Goal: Navigation & Orientation: Find specific page/section

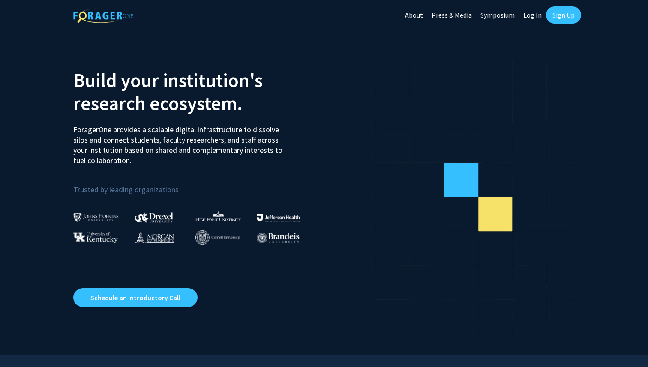
click at [533, 14] on link "Log In" at bounding box center [532, 15] width 27 height 30
select select
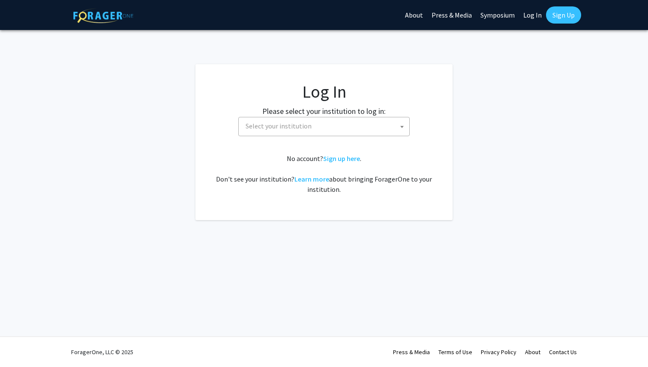
click at [287, 129] on span "Select your institution" at bounding box center [279, 126] width 66 height 9
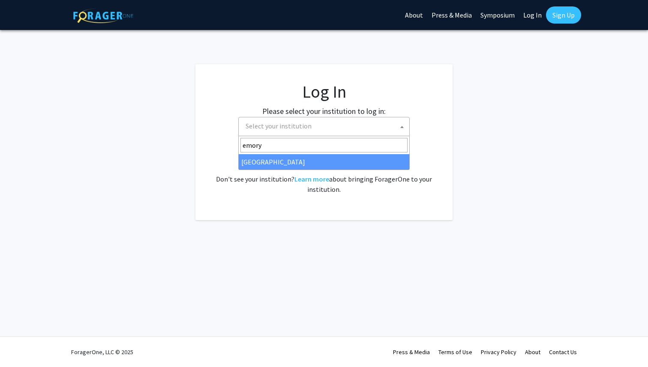
type input "emory"
select select "12"
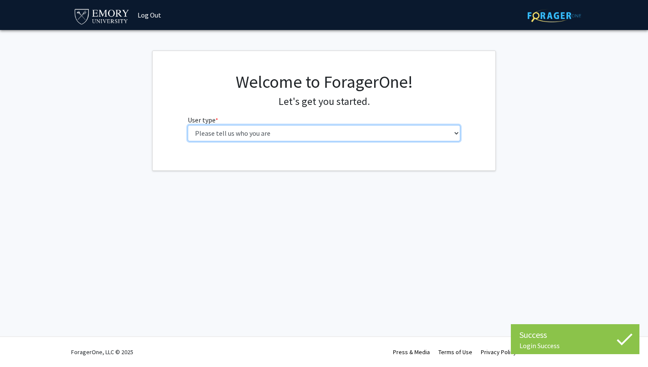
click at [244, 137] on select "Please tell us who you are Undergraduate Student Master's Student Doctoral Cand…" at bounding box center [324, 133] width 273 height 16
select select "1: undergrad"
click at [188, 125] on select "Please tell us who you are Undergraduate Student Master's Student Doctoral Cand…" at bounding box center [324, 133] width 273 height 16
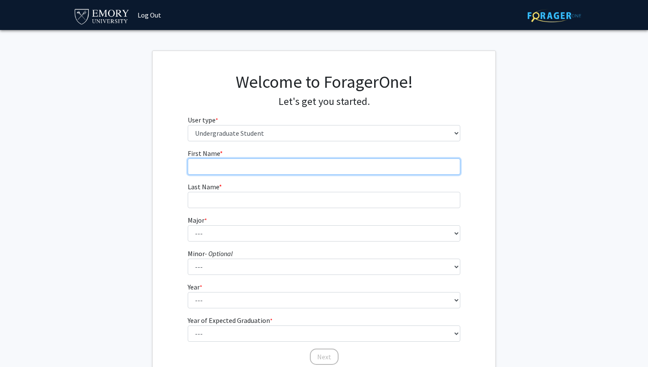
click at [307, 166] on input "First Name * required" at bounding box center [324, 167] width 273 height 16
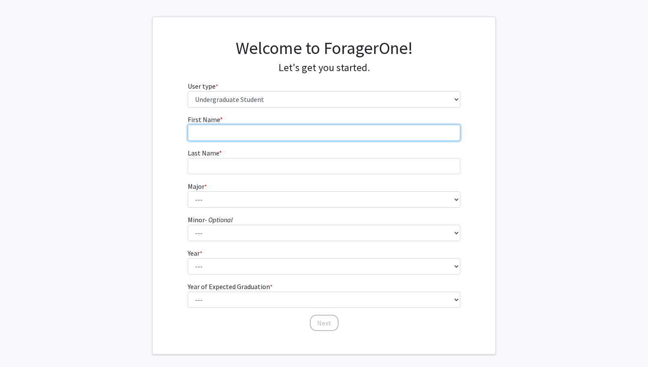
scroll to position [38, 0]
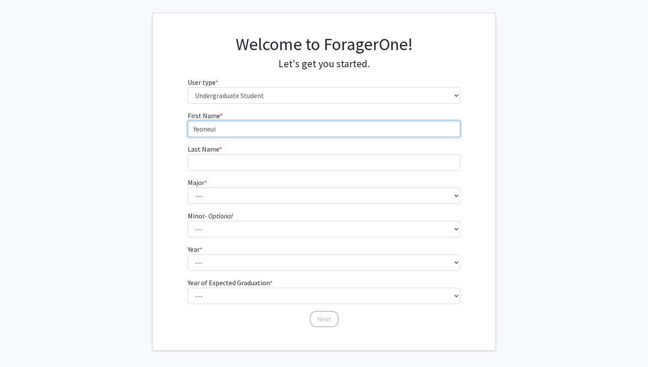
type input "Yeoneui"
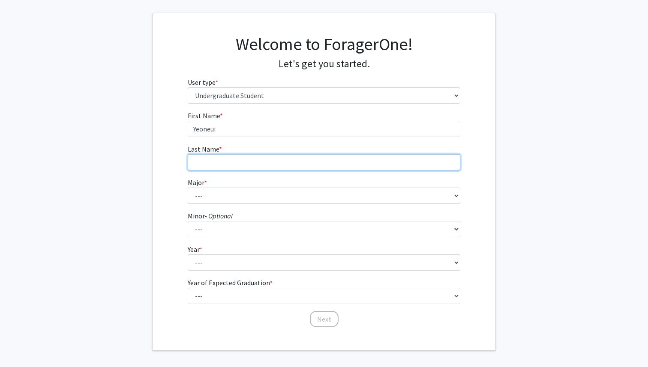
click at [211, 159] on input "Last Name * required" at bounding box center [324, 162] width 273 height 16
type input "j"
type input "Jeong"
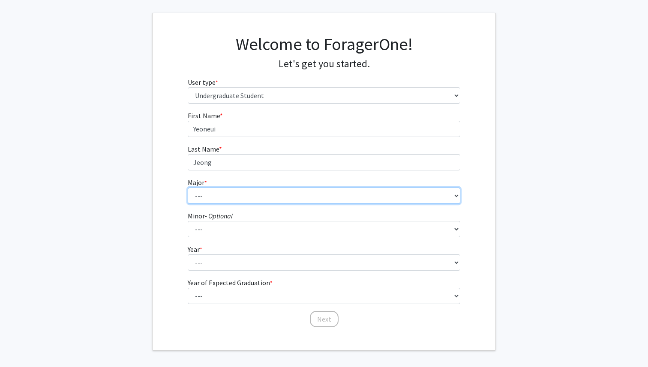
click at [202, 198] on select "--- Accounting African American Studies African Studies American Studies Analyt…" at bounding box center [324, 196] width 273 height 16
select select "12: 973"
click at [188, 188] on select "--- Accounting African American Studies African Studies American Studies Analyt…" at bounding box center [324, 196] width 273 height 16
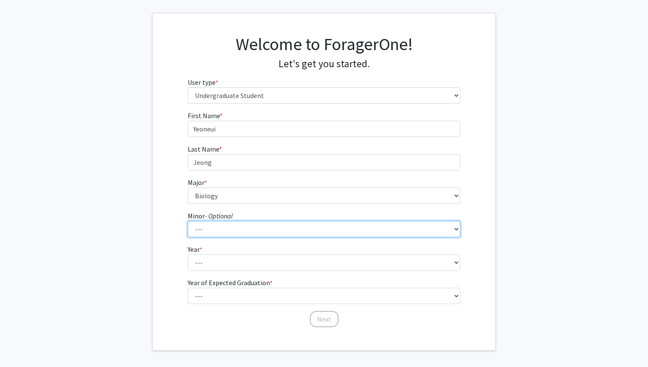
click at [220, 230] on select "--- African American Studies African Studies American Studies Ancient Mediterra…" at bounding box center [324, 229] width 273 height 16
select select "19: 746"
click at [188, 221] on select "--- African American Studies African Studies American Studies Ancient Mediterra…" at bounding box center [324, 229] width 273 height 16
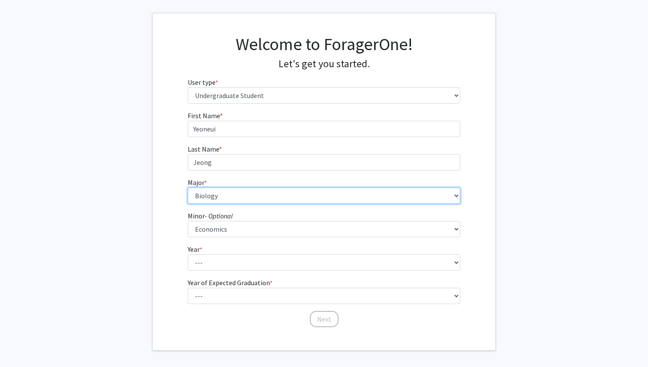
click at [218, 197] on select "--- Accounting African American Studies African Studies American Studies Analyt…" at bounding box center [324, 196] width 273 height 16
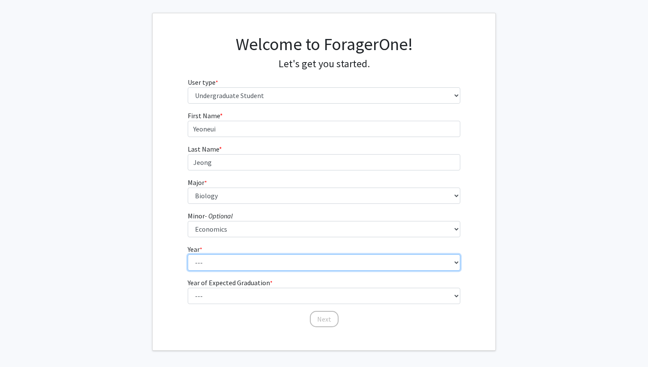
click at [211, 264] on select "--- First-year Sophomore Junior Senior Postbaccalaureate Certificate" at bounding box center [324, 263] width 273 height 16
select select "2: sophomore"
click at [188, 255] on select "--- First-year Sophomore Junior Senior Postbaccalaureate Certificate" at bounding box center [324, 263] width 273 height 16
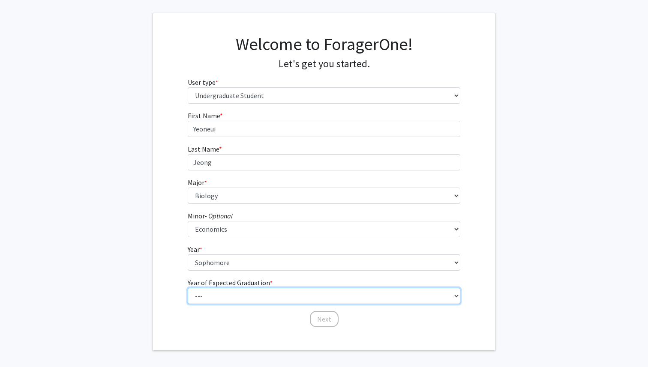
click at [222, 293] on select "--- 2025 2026 2027 2028 2029 2030 2031 2032 2033 2034" at bounding box center [324, 296] width 273 height 16
select select "4: 2028"
click at [188, 288] on select "--- 2025 2026 2027 2028 2029 2030 2031 2032 2033 2034" at bounding box center [324, 296] width 273 height 16
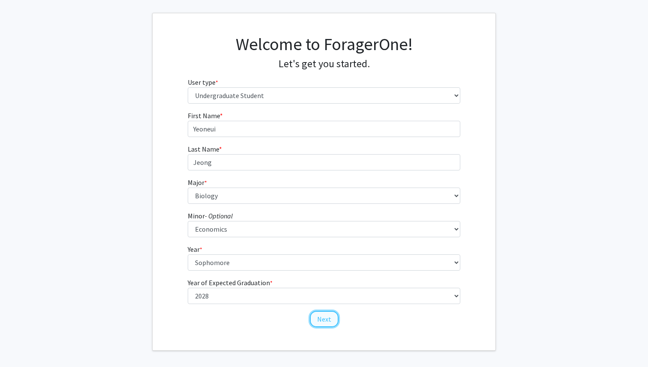
click at [325, 322] on button "Next" at bounding box center [324, 319] width 29 height 16
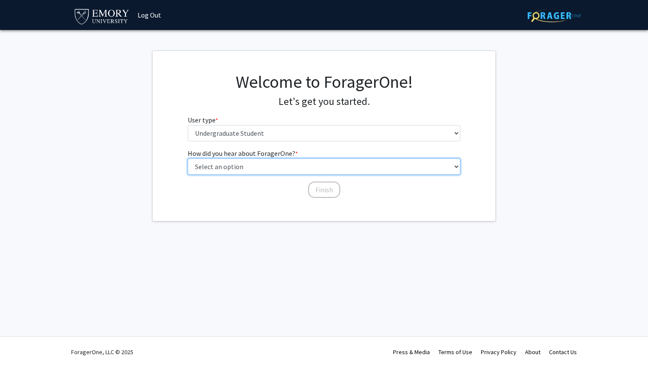
click at [236, 168] on select "Select an option Peer/student recommendation Faculty/staff recommendation Unive…" at bounding box center [324, 167] width 273 height 16
select select "1: peer_recommendation"
click at [188, 159] on select "Select an option Peer/student recommendation Faculty/staff recommendation Unive…" at bounding box center [324, 167] width 273 height 16
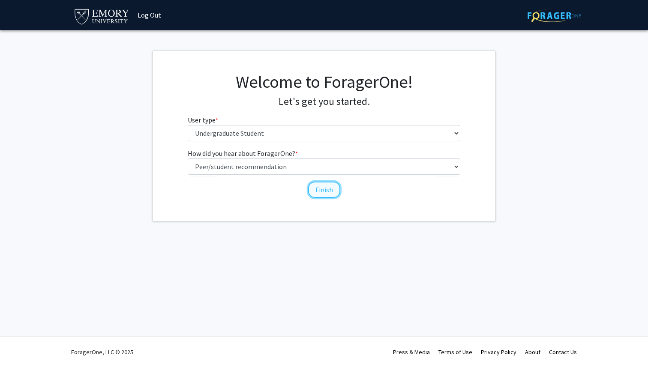
click at [329, 187] on button "Finish" at bounding box center [324, 190] width 32 height 16
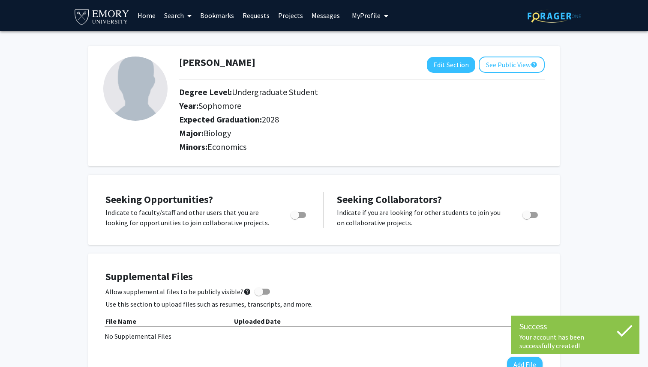
click at [169, 17] on link "Search" at bounding box center [178, 15] width 36 height 30
click at [185, 37] on span "Faculty/Staff" at bounding box center [191, 39] width 63 height 17
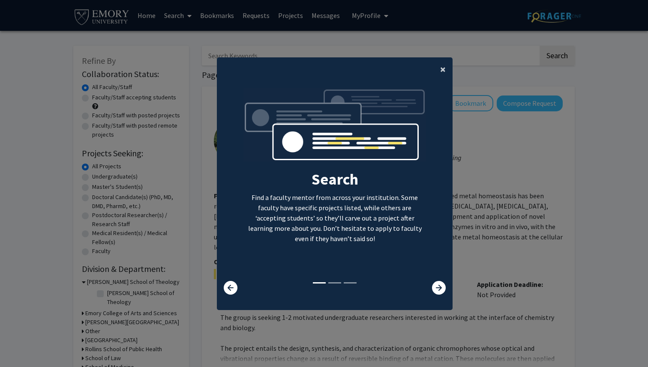
click at [445, 72] on span "×" at bounding box center [443, 69] width 6 height 13
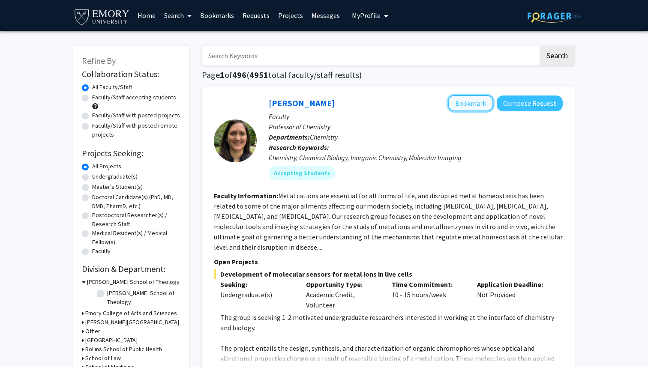
click at [482, 102] on button "Bookmark" at bounding box center [470, 103] width 45 height 16
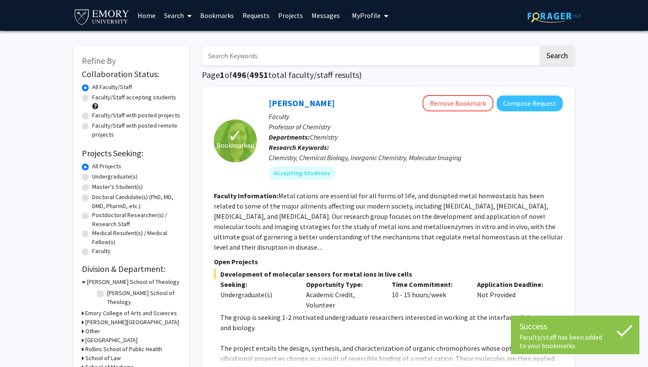
click at [223, 20] on link "Bookmarks" at bounding box center [217, 15] width 42 height 30
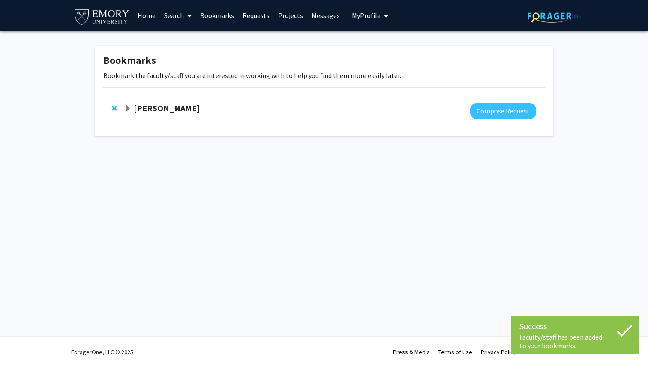
click at [178, 15] on link "Search" at bounding box center [178, 15] width 36 height 30
click at [183, 36] on span "Faculty/Staff" at bounding box center [191, 39] width 63 height 17
